Goal: Navigation & Orientation: Find specific page/section

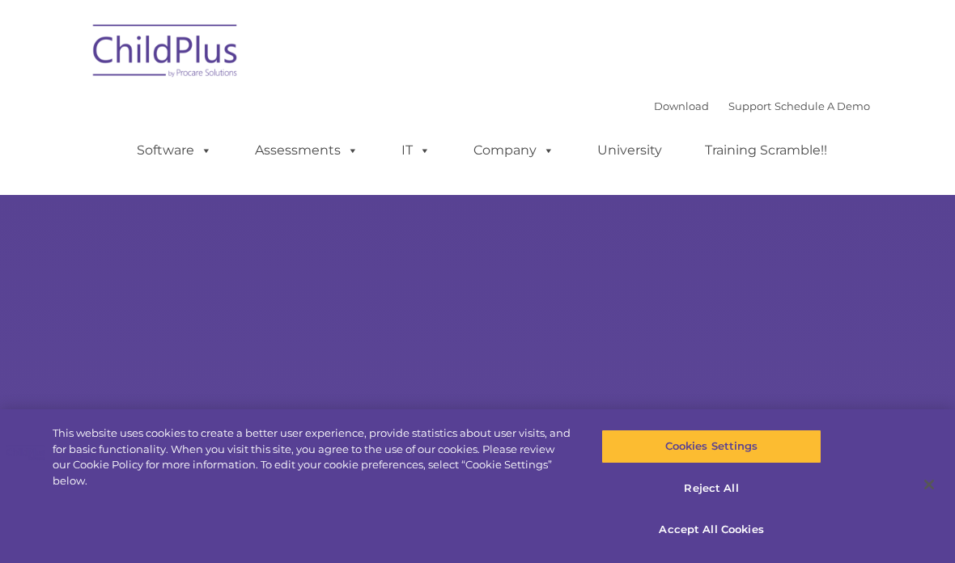
select select "MEDIUM"
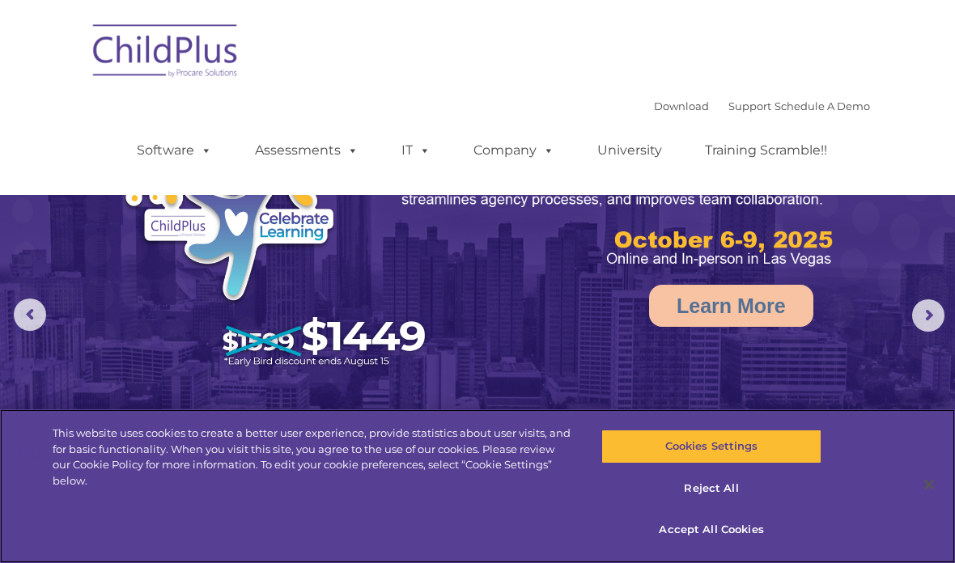
click at [744, 528] on button "Accept All Cookies" at bounding box center [710, 530] width 219 height 34
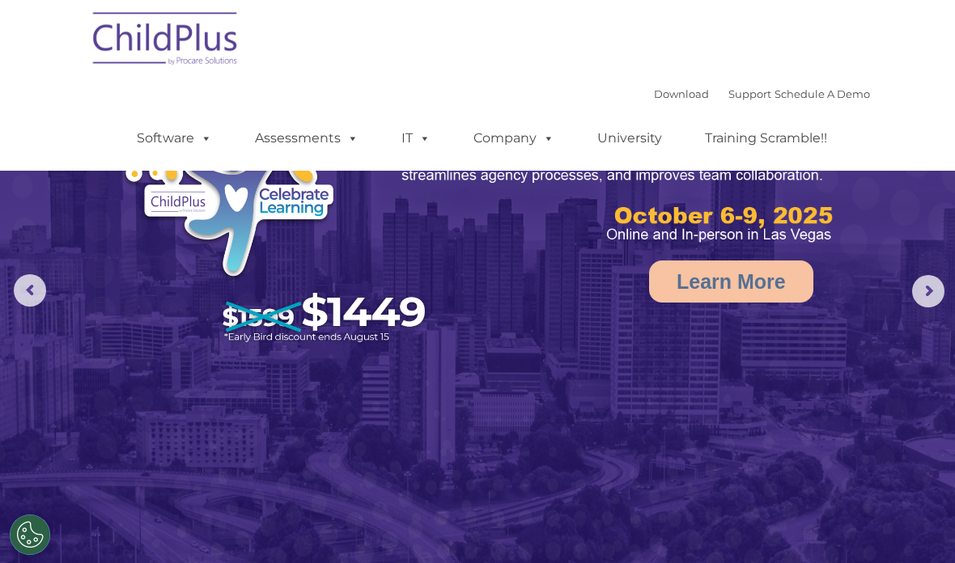
click at [200, 142] on span at bounding box center [203, 137] width 18 height 15
click at [894, 128] on nav "Download Support | Schedule A Demo  MENU MENU Software ChildPlus: The original…" at bounding box center [477, 85] width 955 height 171
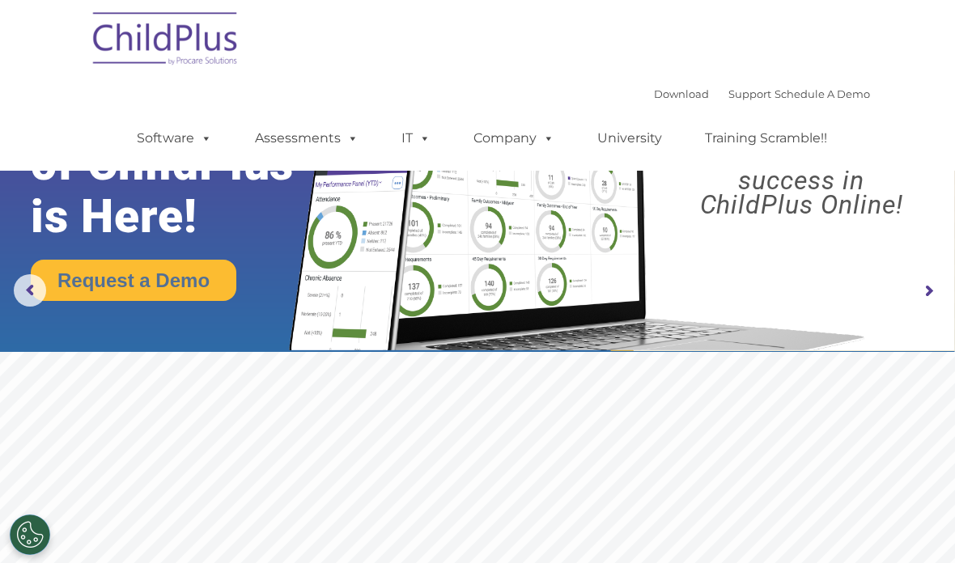
click at [916, 278] on rs-arrow at bounding box center [928, 291] width 32 height 32
click at [903, 304] on img at bounding box center [477, 164] width 955 height 376
click at [922, 302] on rs-arrow at bounding box center [928, 291] width 32 height 32
click at [930, 292] on rs-arrow at bounding box center [928, 291] width 32 height 32
click at [931, 294] on rs-arrow at bounding box center [928, 291] width 32 height 32
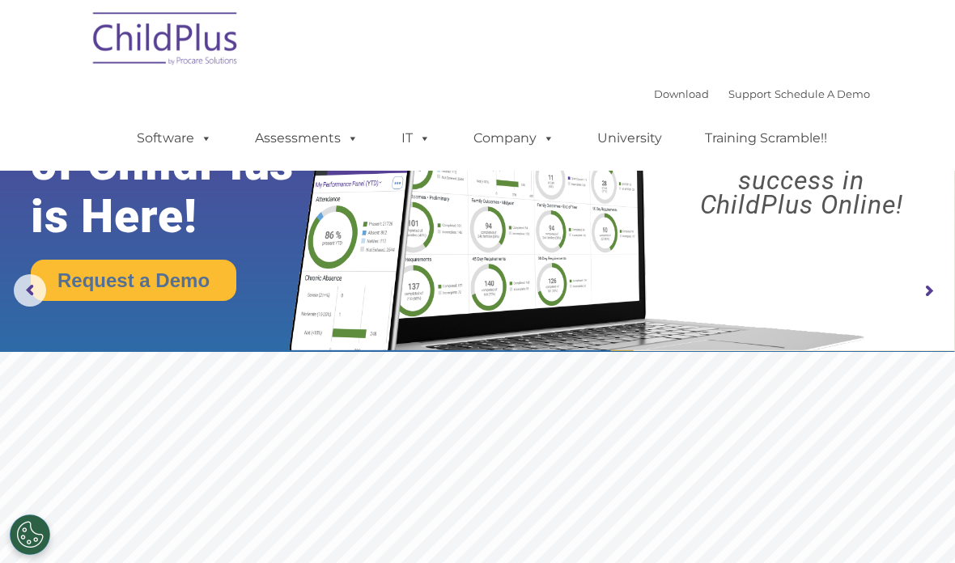
click at [935, 290] on rs-arrow at bounding box center [928, 291] width 32 height 32
click at [688, 90] on font "Download Support | Schedule A Demo" at bounding box center [762, 93] width 216 height 13
click at [654, 98] on link "Download" at bounding box center [681, 93] width 55 height 13
click at [166, 143] on link "Software" at bounding box center [175, 138] width 108 height 32
click at [86, 80] on img at bounding box center [166, 41] width 162 height 81
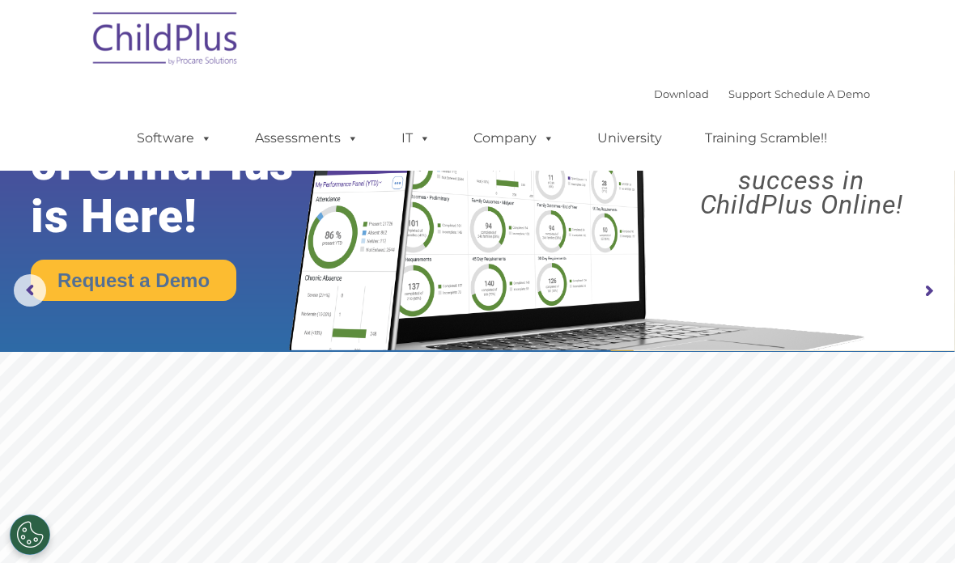
click at [117, 49] on img at bounding box center [166, 41] width 162 height 81
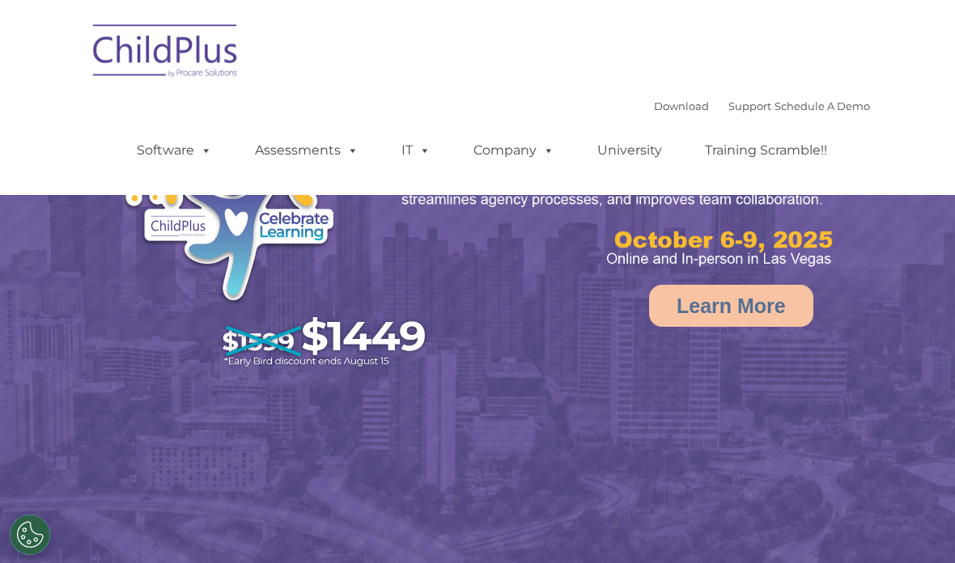
select select "MEDIUM"
